Goal: Information Seeking & Learning: Learn about a topic

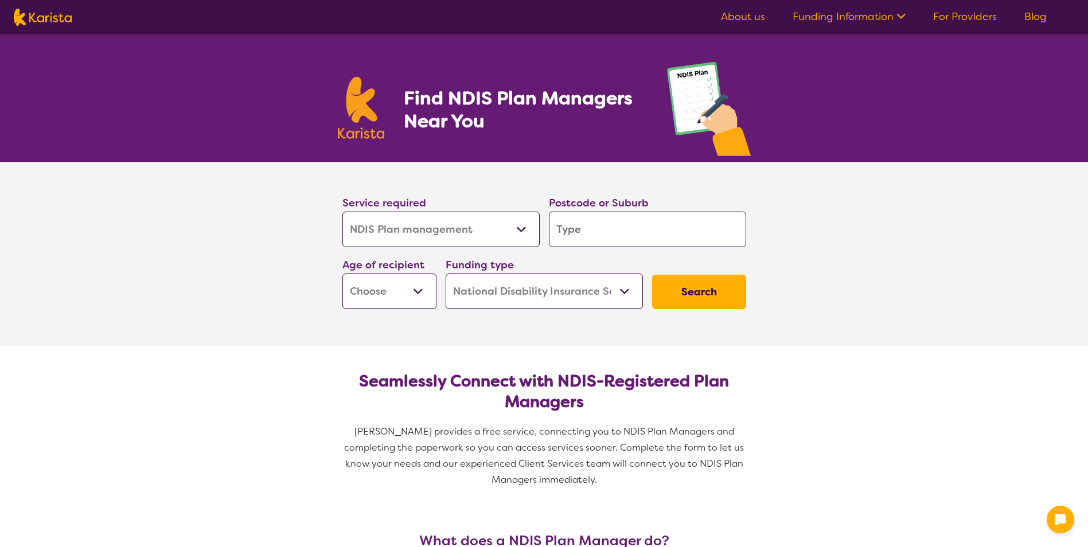
select select "NDIS Plan management"
select select "NDIS"
select select "NDIS Plan management"
select select "NDIS"
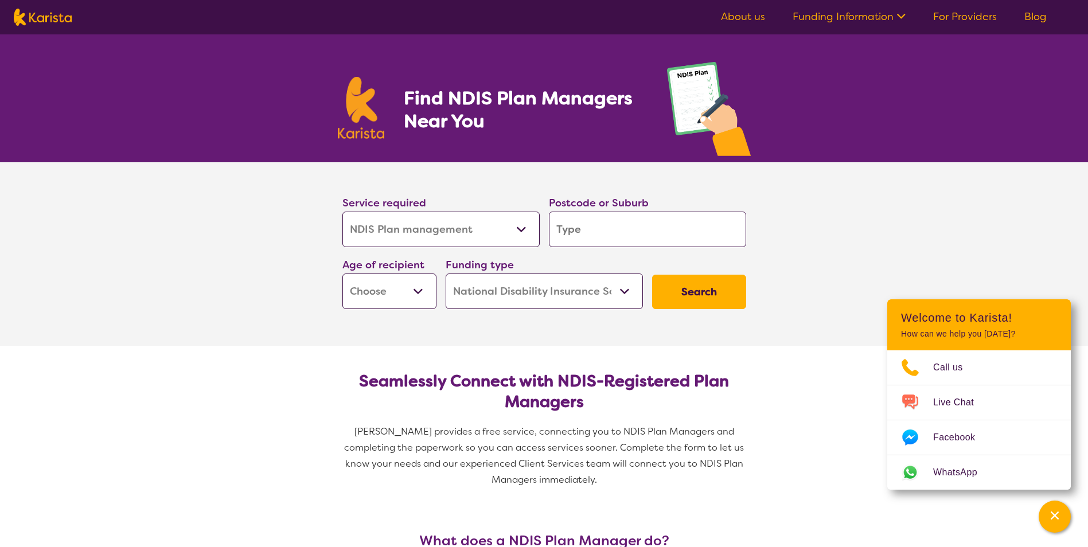
click at [520, 228] on select "Allied Health Assistant Assessment (ADHD or Autism) Behaviour support Counselli…" at bounding box center [440, 230] width 197 height 36
select select "NDIS Support Coordination"
click at [342, 212] on select "Allied Health Assistant Assessment (ADHD or Autism) Behaviour support Counselli…" at bounding box center [440, 230] width 197 height 36
select select "NDIS Support Coordination"
click at [608, 233] on input "search" at bounding box center [647, 230] width 197 height 36
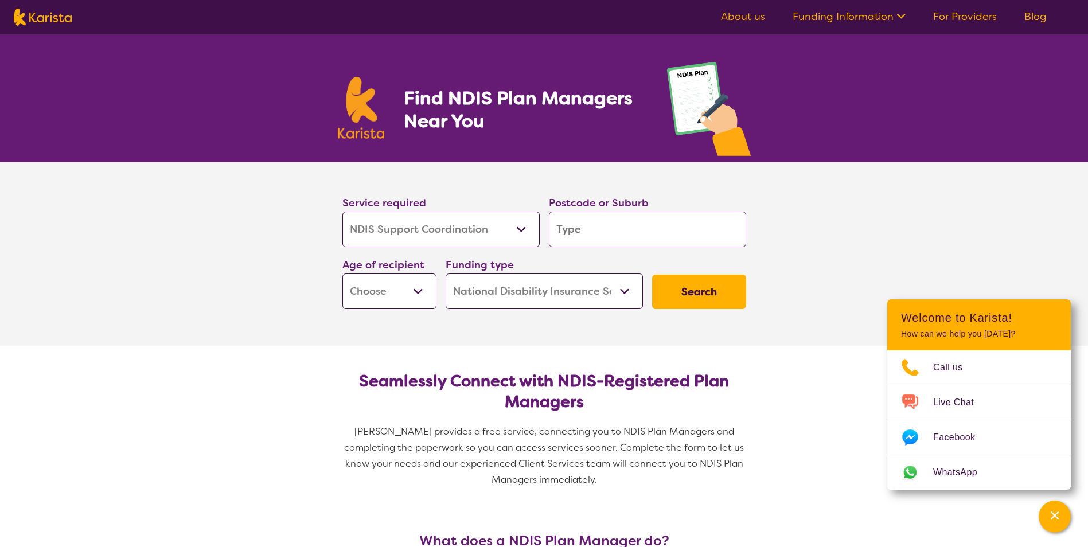
type input "2"
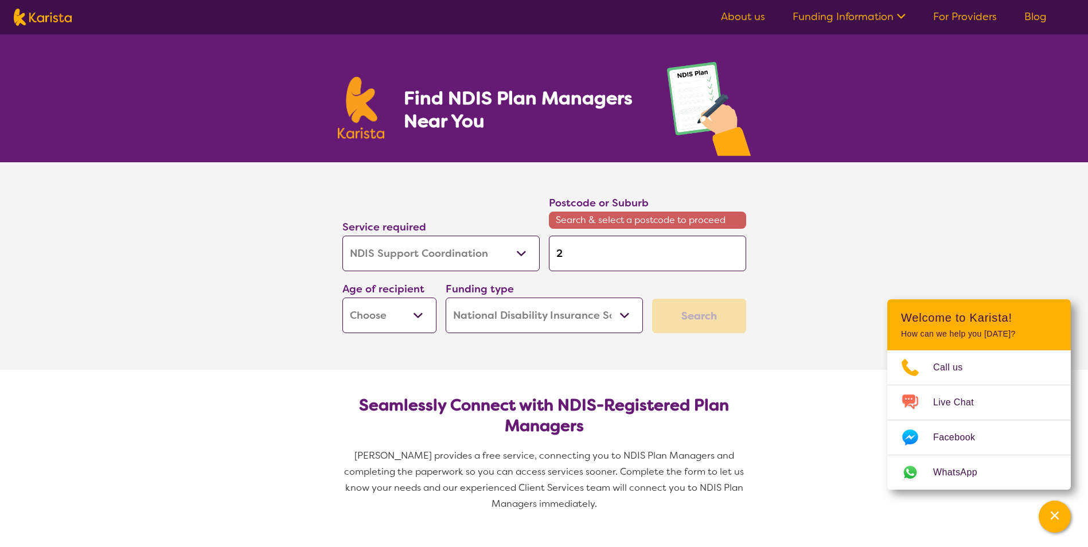
type input "22"
type input "225"
type input "2259"
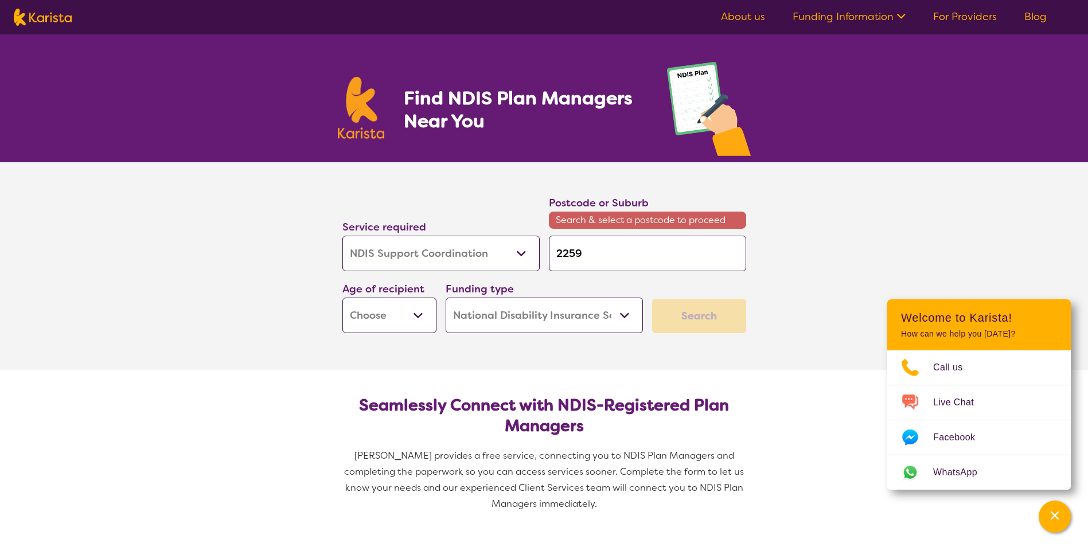
type input "2259"
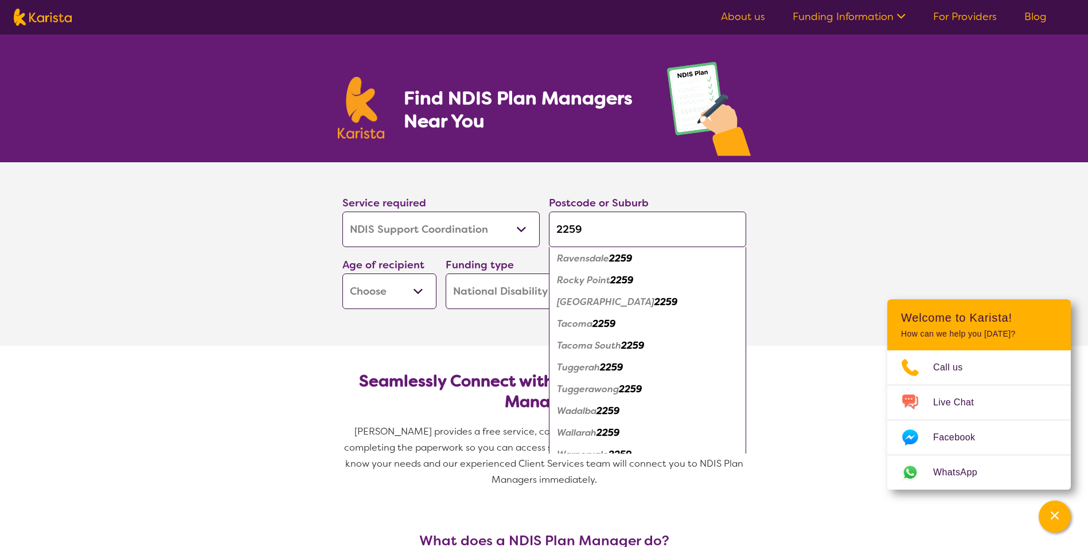
scroll to position [519, 0]
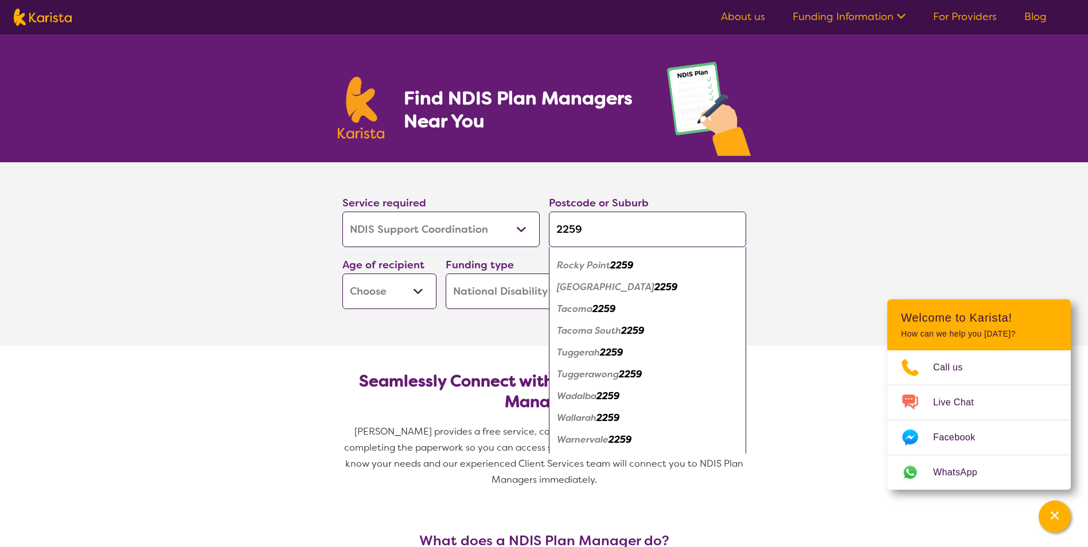
type input "2259"
click at [580, 394] on em "Wadalba" at bounding box center [577, 396] width 40 height 12
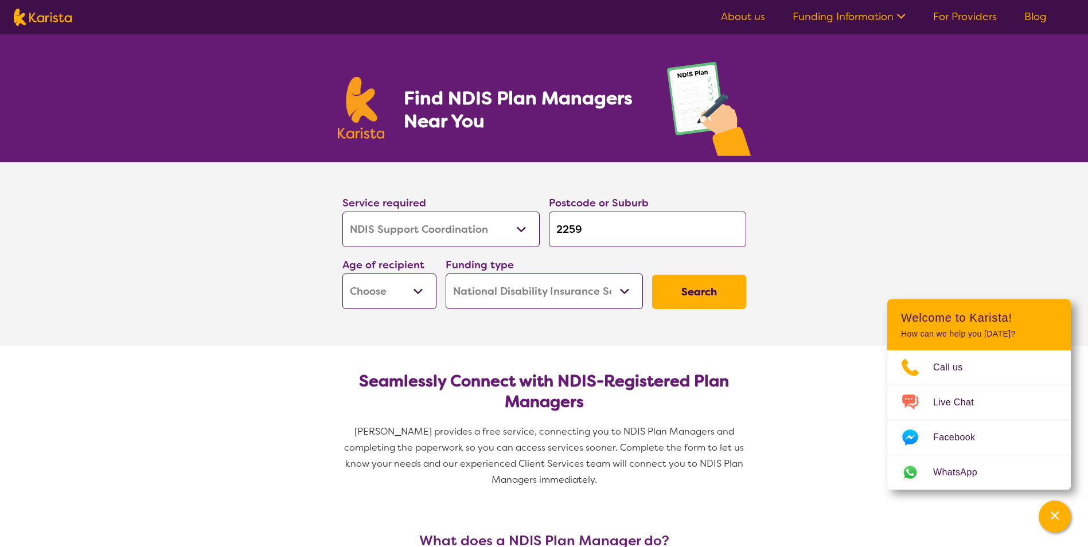
click at [418, 295] on select "Early Childhood - 0 to 9 Child - 10 to 11 Adolescent - 12 to 17 Adult - 18 to 6…" at bounding box center [389, 292] width 94 height 36
select select "AD"
click at [342, 274] on select "Early Childhood - 0 to 9 Child - 10 to 11 Adolescent - 12 to 17 Adult - 18 to 6…" at bounding box center [389, 292] width 94 height 36
select select "AD"
click at [624, 287] on select "Home Care Package (HCP) National Disability Insurance Scheme (NDIS) I don't know" at bounding box center [544, 292] width 197 height 36
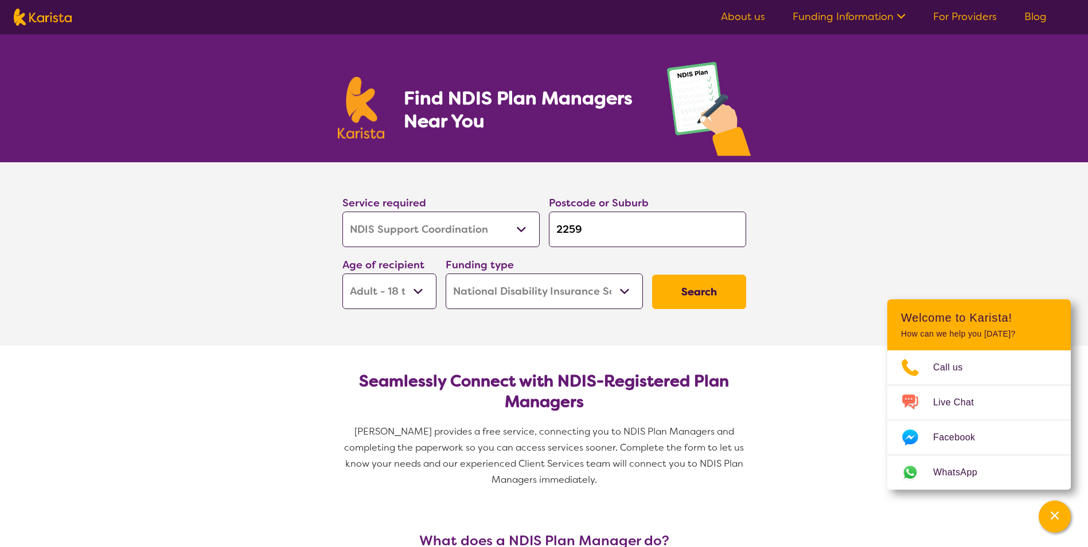
click at [446, 274] on select "Home Care Package (HCP) National Disability Insurance Scheme (NDIS) I don't know" at bounding box center [544, 292] width 197 height 36
click at [727, 278] on button "Search" at bounding box center [699, 292] width 94 height 34
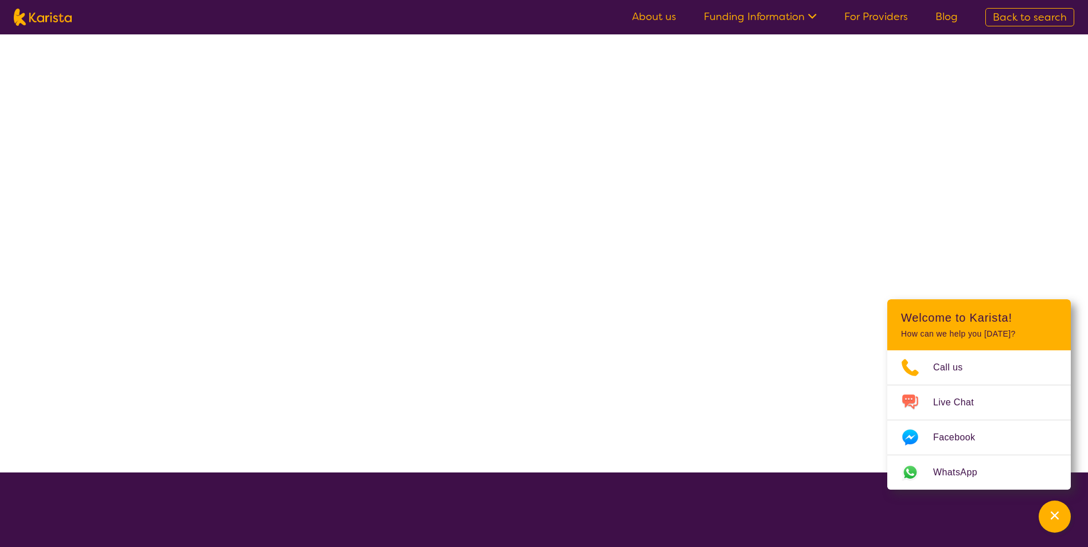
select select "NDIS Support Coordination"
select select "AD"
select select "NDIS"
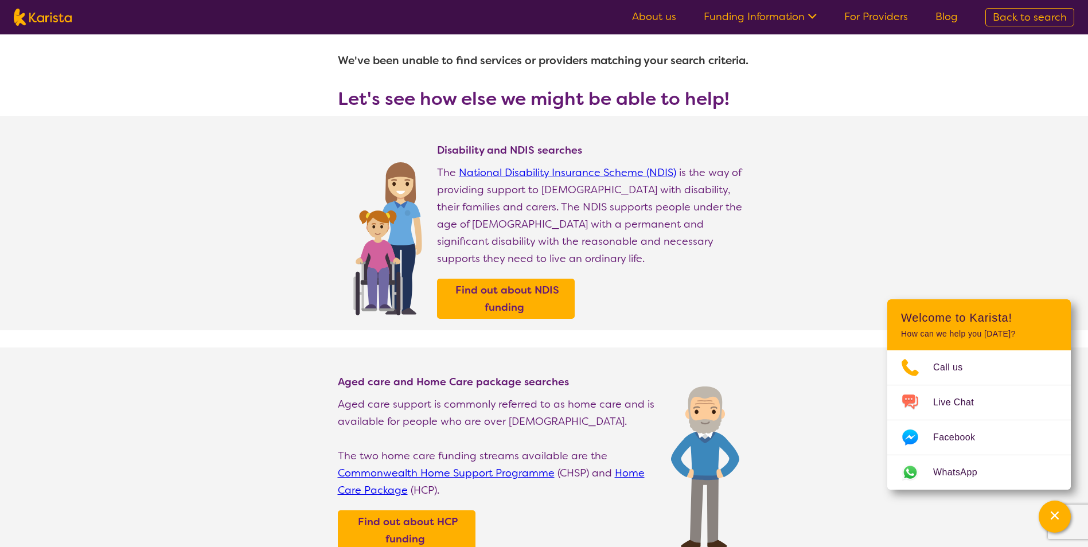
scroll to position [21, 0]
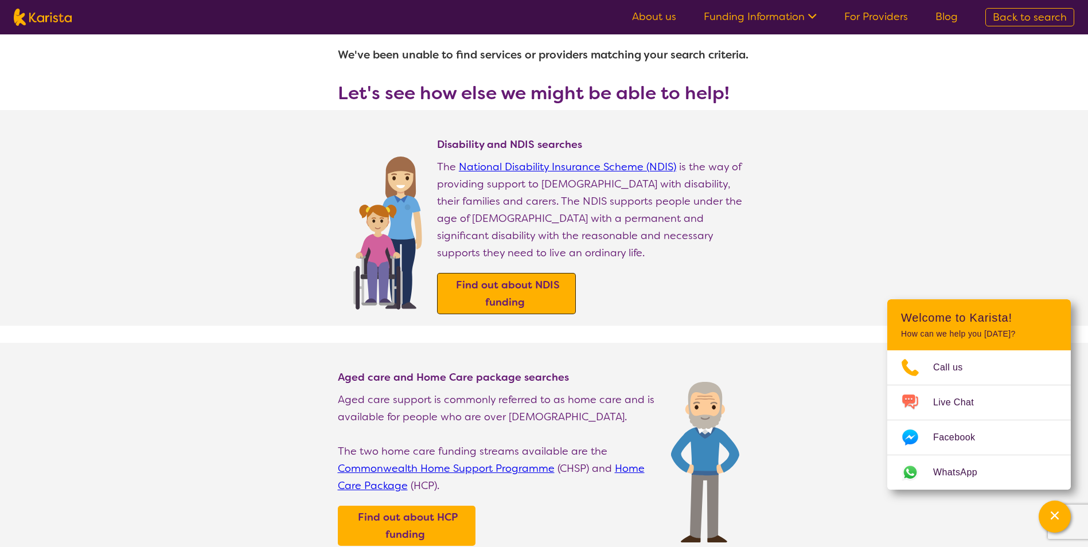
click at [533, 278] on b "Find out about NDIS funding" at bounding box center [508, 293] width 104 height 31
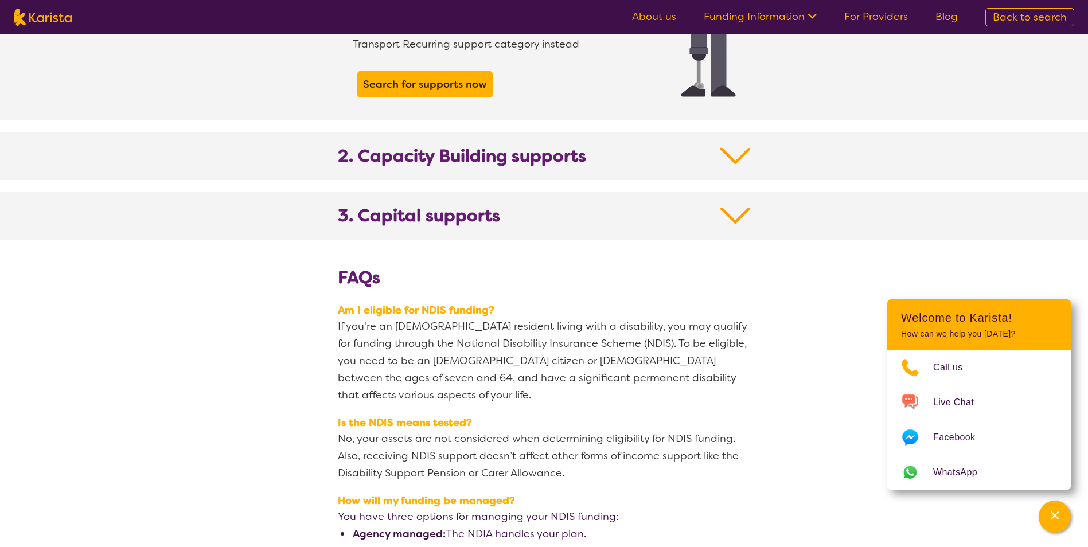
scroll to position [1186, 0]
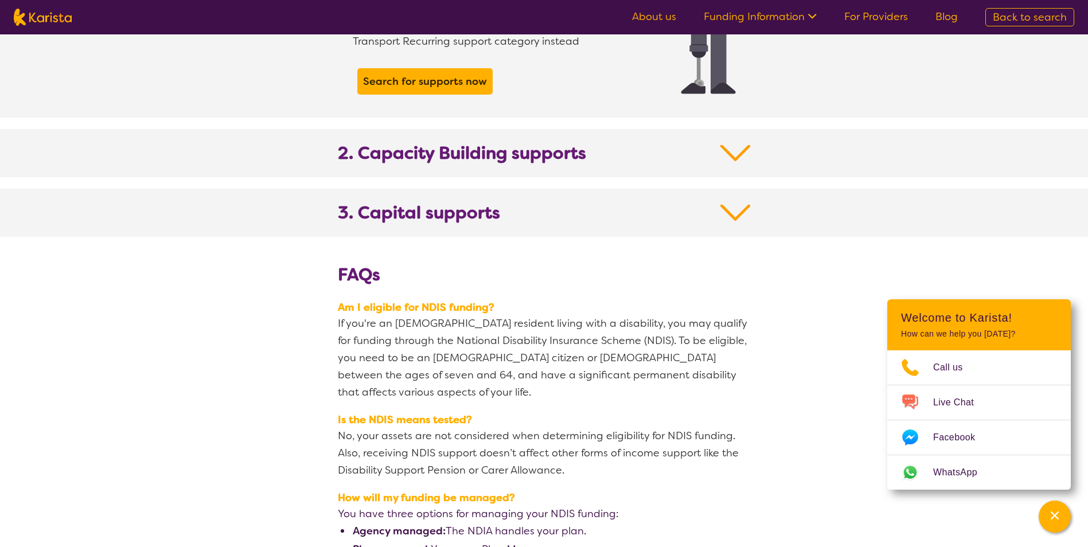
click at [739, 202] on img at bounding box center [735, 212] width 30 height 21
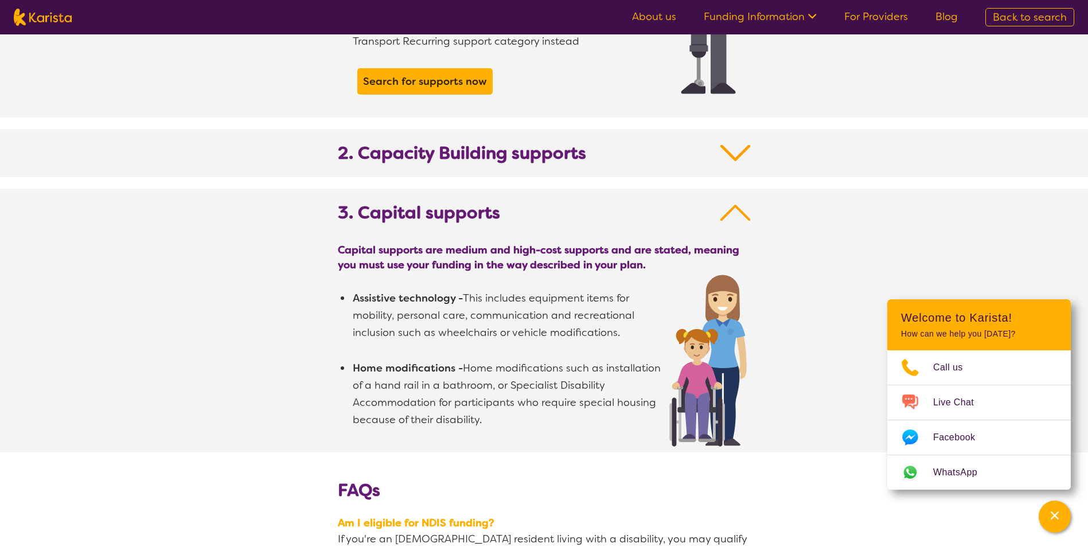
click at [739, 143] on img at bounding box center [735, 153] width 30 height 21
